Goal: Information Seeking & Learning: Find specific page/section

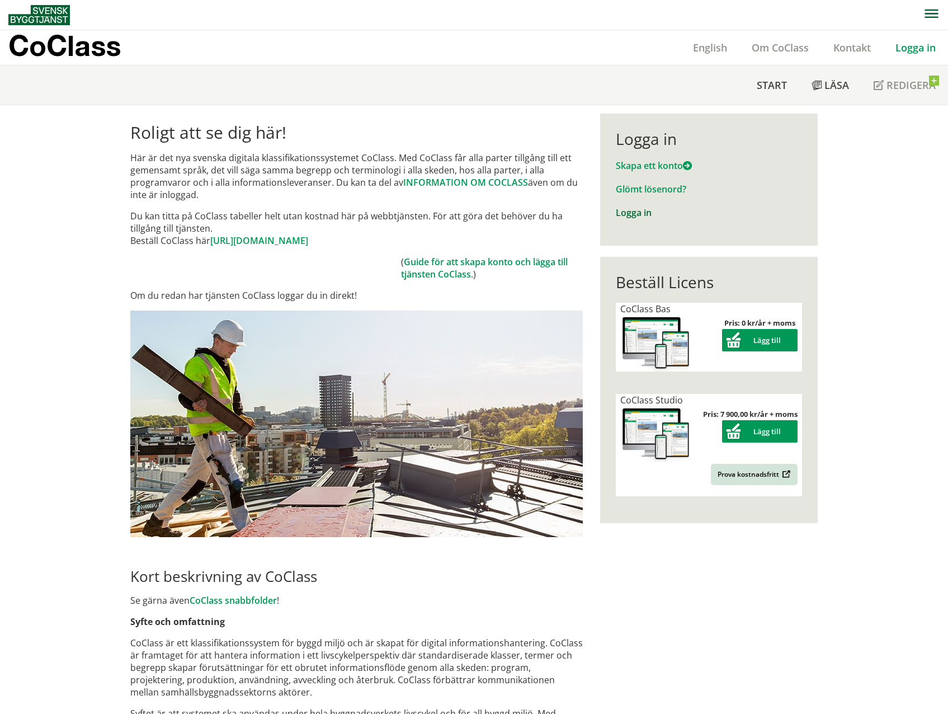
click at [629, 210] on link "Logga in" at bounding box center [634, 212] width 36 height 12
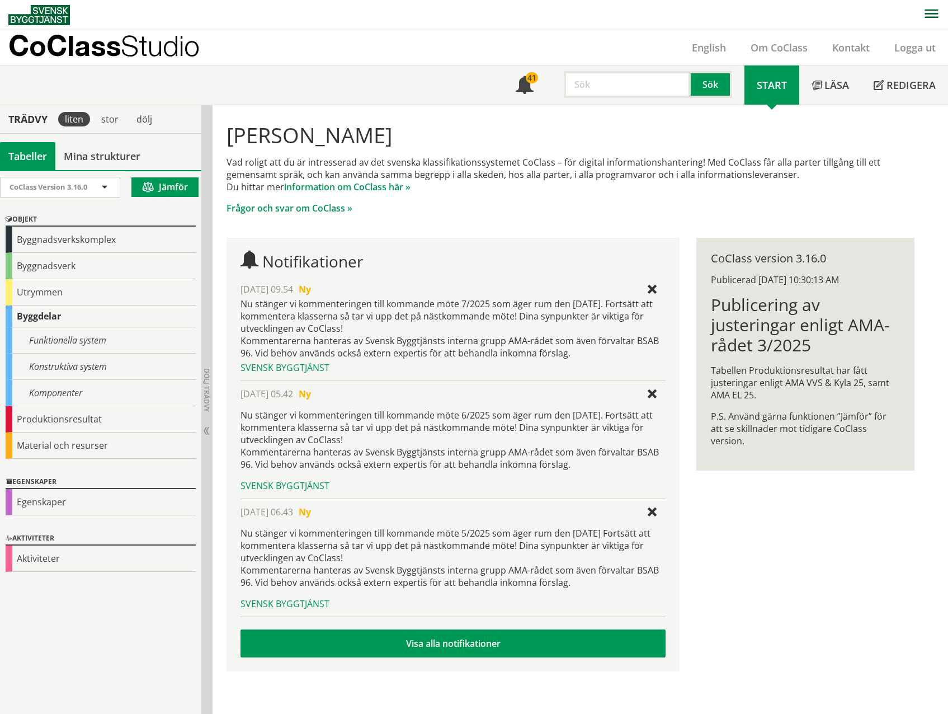
click at [587, 86] on input "text" at bounding box center [627, 84] width 127 height 27
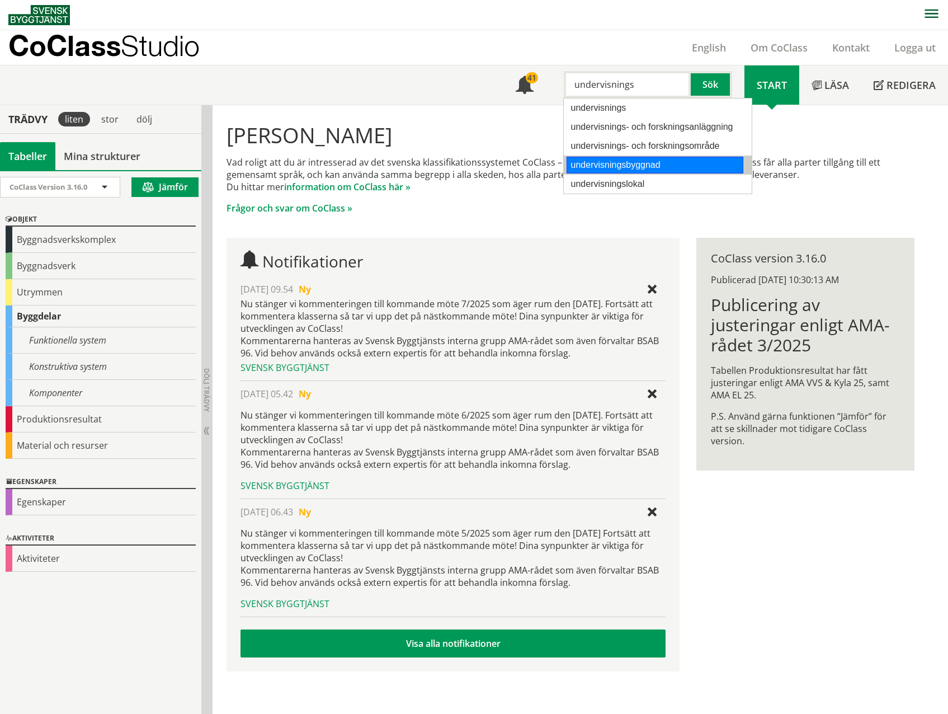
click at [647, 165] on div "undervisningsbyggnad" at bounding box center [655, 165] width 176 height 17
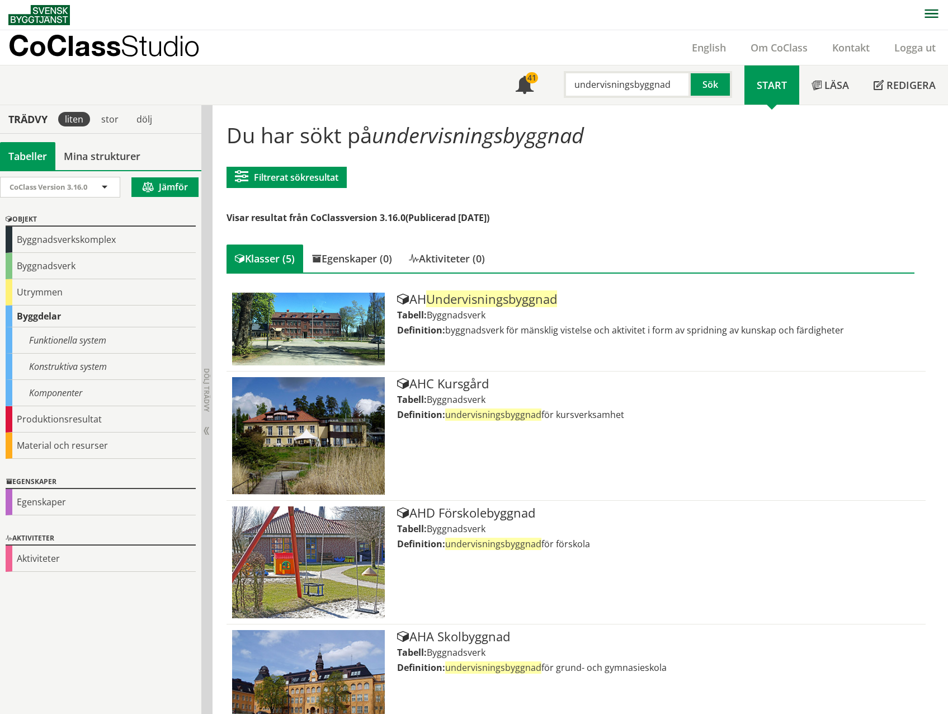
type input "undervisningsbyggnad"
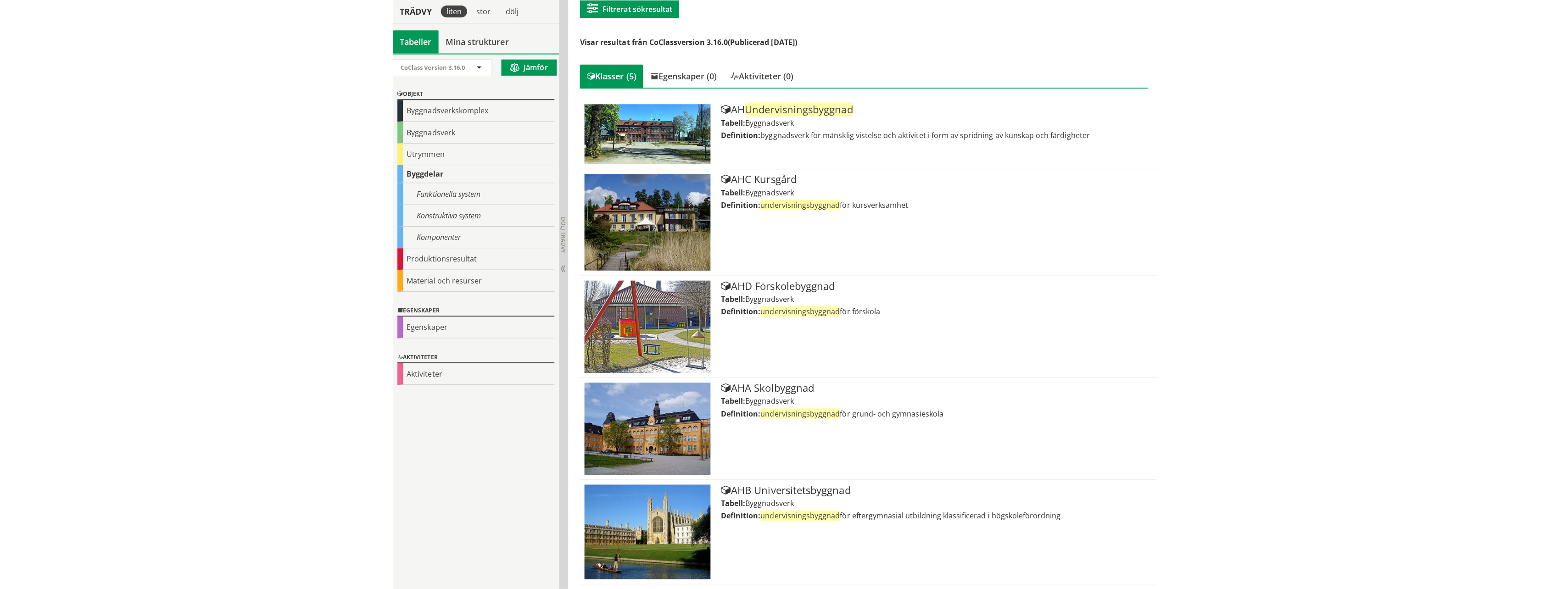
scroll to position [133, 0]
